Goal: Check status: Check status

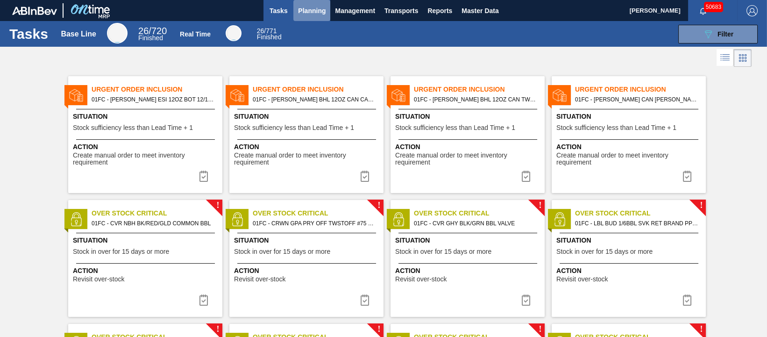
click at [310, 11] on span "Planning" at bounding box center [312, 10] width 28 height 11
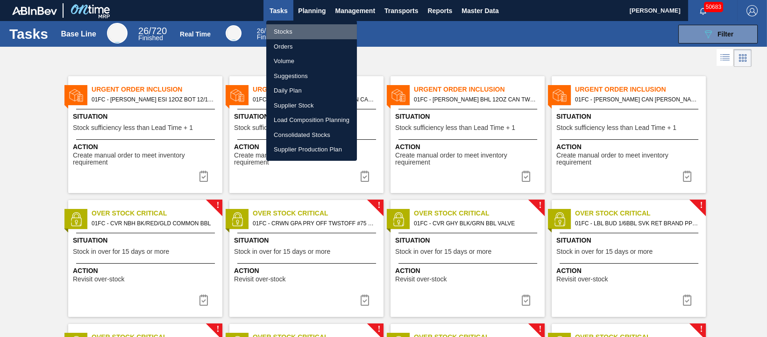
click at [298, 30] on li "Stocks" at bounding box center [311, 31] width 91 height 15
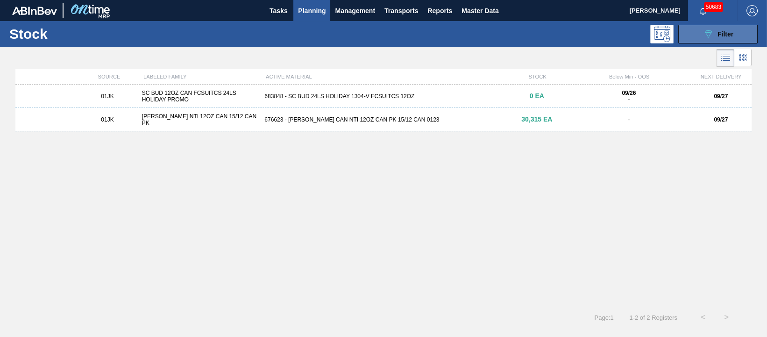
click at [729, 31] on span "Filter" at bounding box center [726, 33] width 16 height 7
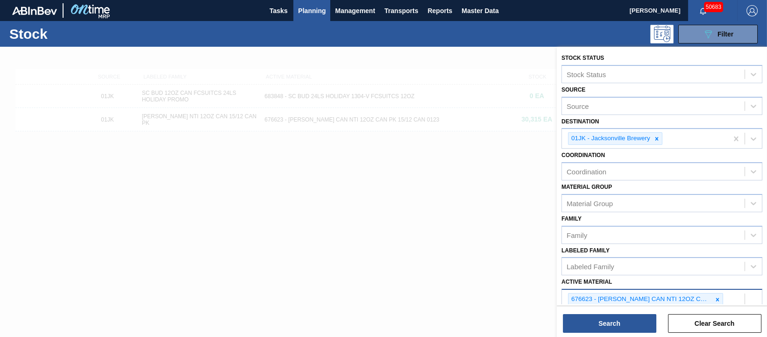
click at [735, 297] on div "676623 - [PERSON_NAME] CAN NTI 12OZ CAN PK 15/12 CAN 0123 683848 - SC BUD 24LS …" at bounding box center [662, 314] width 201 height 50
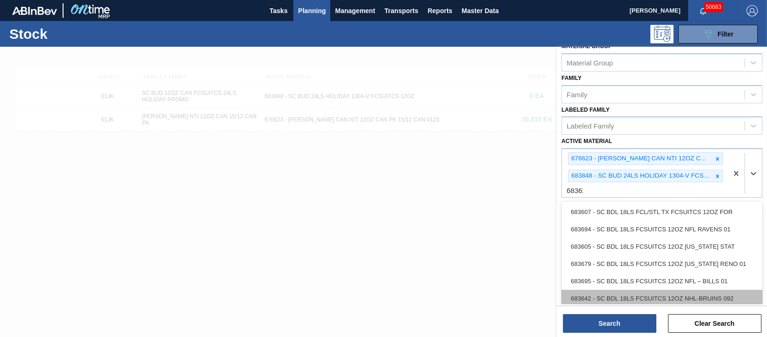
type Material "683623"
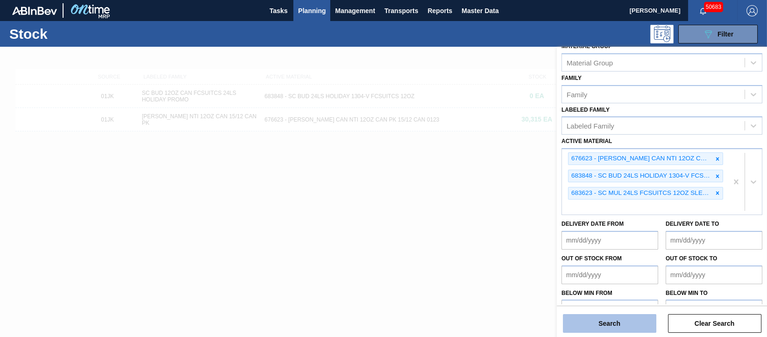
click at [596, 330] on button "Search" at bounding box center [609, 323] width 93 height 19
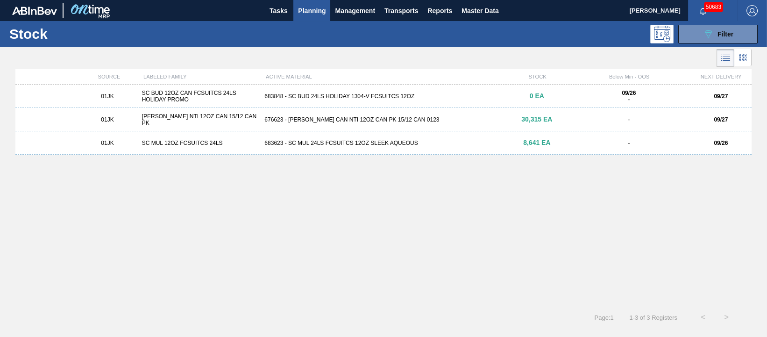
click at [341, 144] on div "683623 - SC MUL 24LS FCSUITCS 12OZ SLEEK AQUEOUS" at bounding box center [383, 143] width 245 height 7
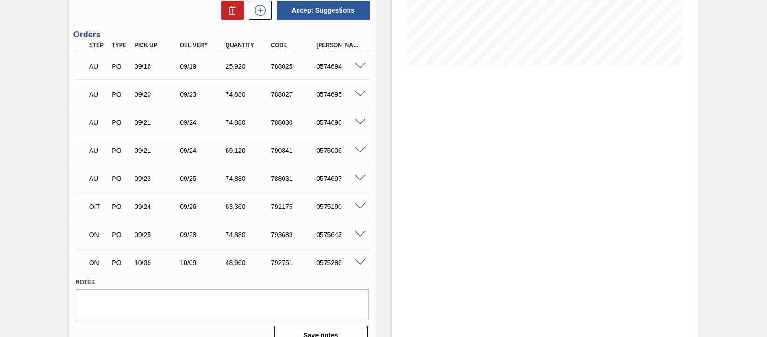
scroll to position [224, 0]
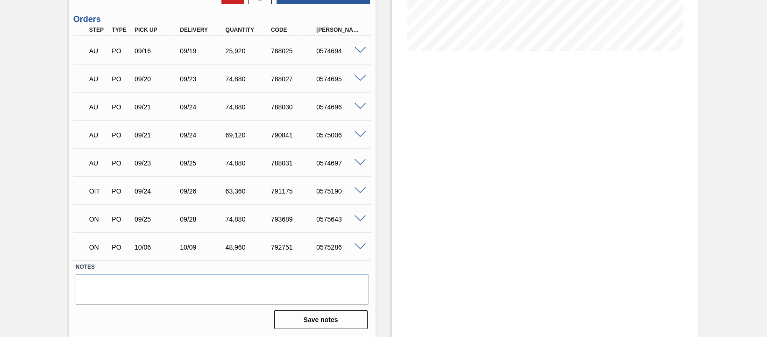
click at [360, 219] on span at bounding box center [360, 218] width 11 height 7
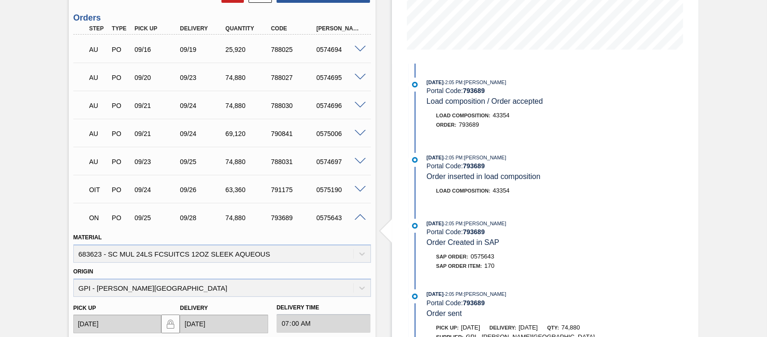
click at [360, 219] on span at bounding box center [360, 217] width 11 height 7
